Goal: Information Seeking & Learning: Check status

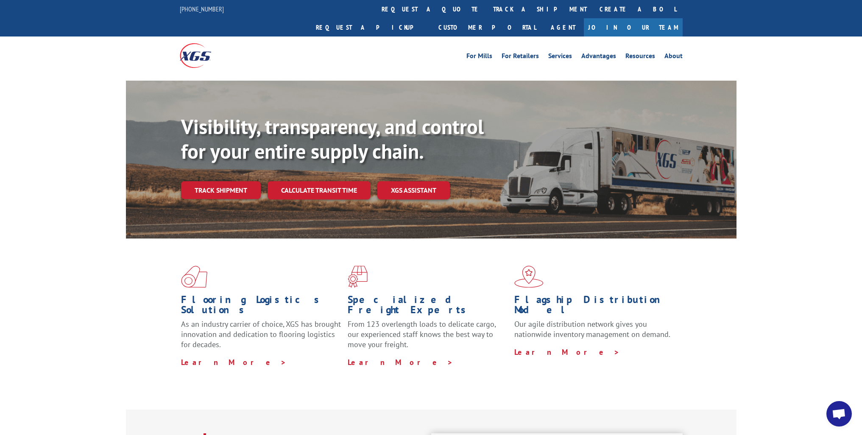
drag, startPoint x: 408, startPoint y: 12, endPoint x: 406, endPoint y: 21, distance: 8.7
click at [487, 13] on link "track a shipment" at bounding box center [540, 9] width 106 height 18
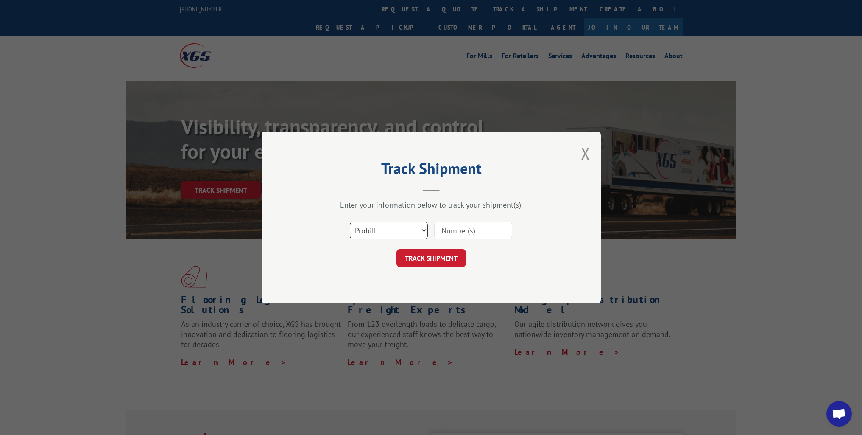
drag, startPoint x: 389, startPoint y: 234, endPoint x: 389, endPoint y: 238, distance: 4.3
click at [389, 234] on select "Select category... Probill BOL PO" at bounding box center [389, 230] width 78 height 18
select select "bol"
click at [350, 221] on select "Select category... Probill BOL PO" at bounding box center [389, 230] width 78 height 18
click at [455, 233] on input at bounding box center [473, 230] width 78 height 18
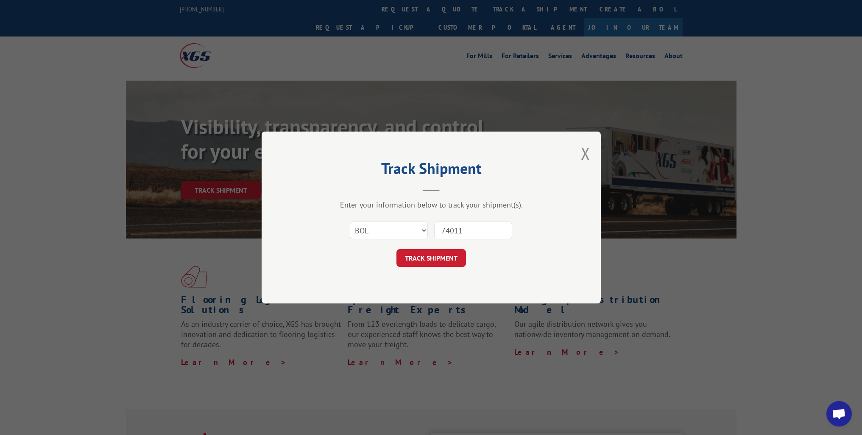
type input "740118"
click button "TRACK SHIPMENT" at bounding box center [432, 258] width 70 height 18
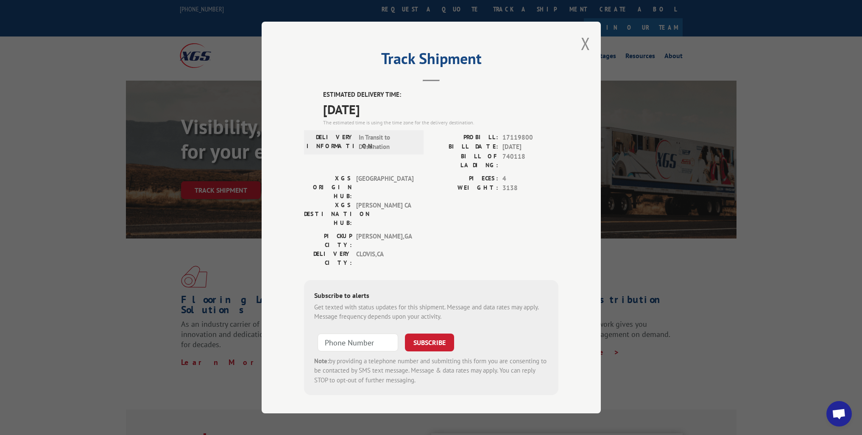
click at [579, 48] on div "Track Shipment ESTIMATED DELIVERY TIME: [DATE] The estimated time is using the …" at bounding box center [431, 218] width 339 height 392
click at [590, 51] on button "Close modal" at bounding box center [585, 43] width 9 height 22
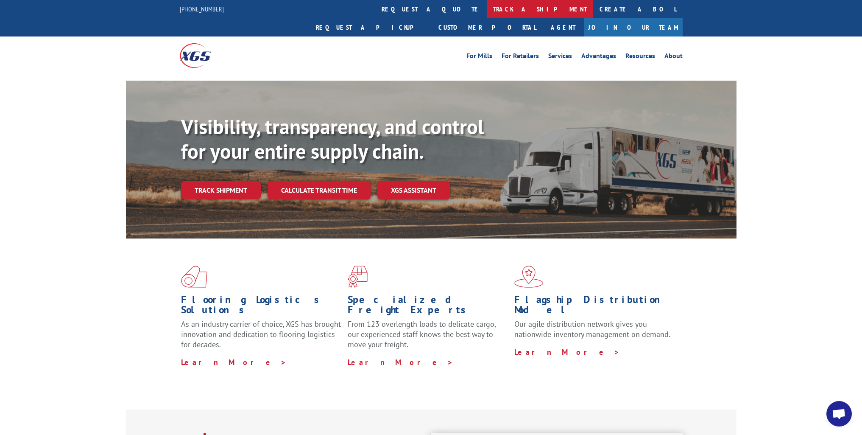
click at [487, 9] on link "track a shipment" at bounding box center [540, 9] width 106 height 18
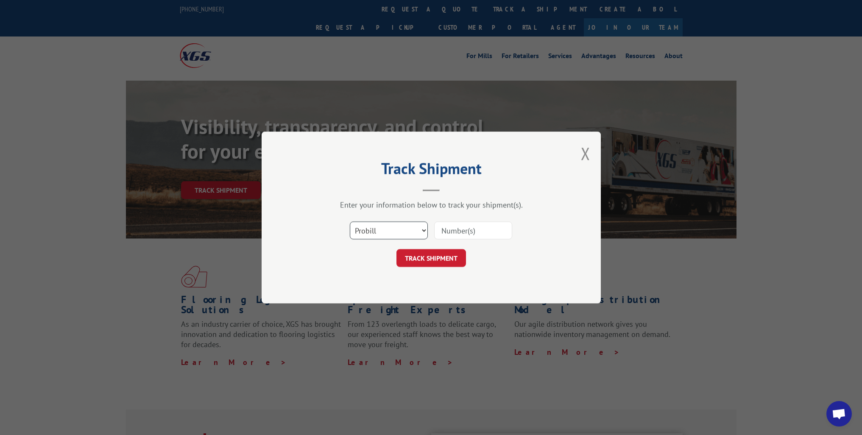
drag, startPoint x: 398, startPoint y: 227, endPoint x: 400, endPoint y: 232, distance: 5.9
click at [398, 227] on select "Select category... Probill BOL PO" at bounding box center [389, 230] width 78 height 18
select select "bol"
click at [350, 221] on select "Select category... Probill BOL PO" at bounding box center [389, 230] width 78 height 18
click at [483, 231] on input at bounding box center [473, 230] width 78 height 18
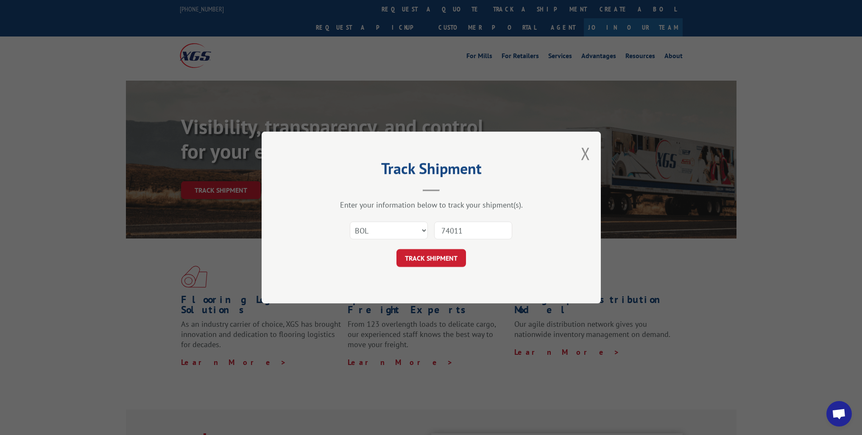
type input "740115"
click button "TRACK SHIPMENT" at bounding box center [432, 258] width 70 height 18
